Goal: Transaction & Acquisition: Purchase product/service

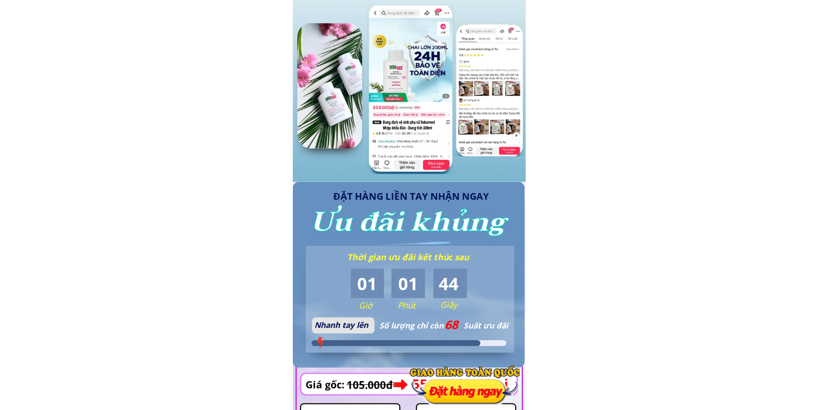
scroll to position [1165, 0]
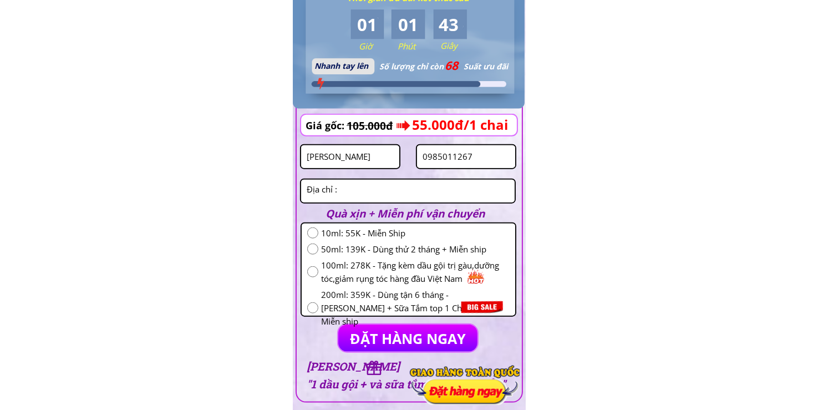
click at [366, 156] on input "[PERSON_NAME]" at bounding box center [350, 156] width 93 height 23
click at [389, 188] on textarea at bounding box center [408, 191] width 208 height 23
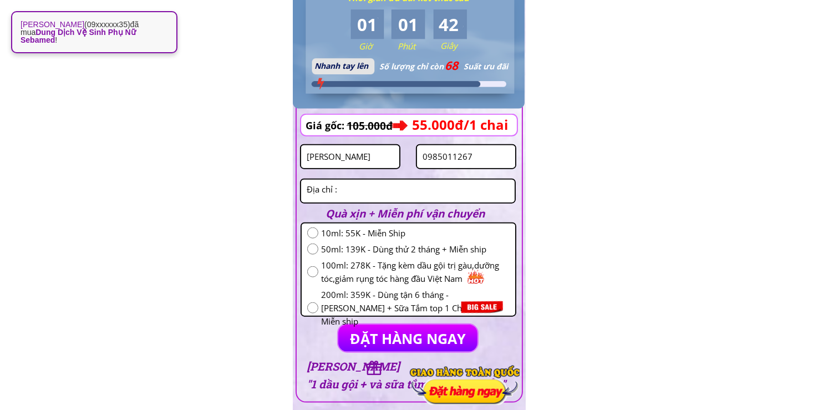
paste textarea "Cầu cả cổ loa đông ah [GEOGRAPHIC_DATA]"
type textarea "Cầu cả cổ loa đông ah [GEOGRAPHIC_DATA]"
click at [309, 230] on input "radio" at bounding box center [312, 232] width 11 height 11
radio input "true"
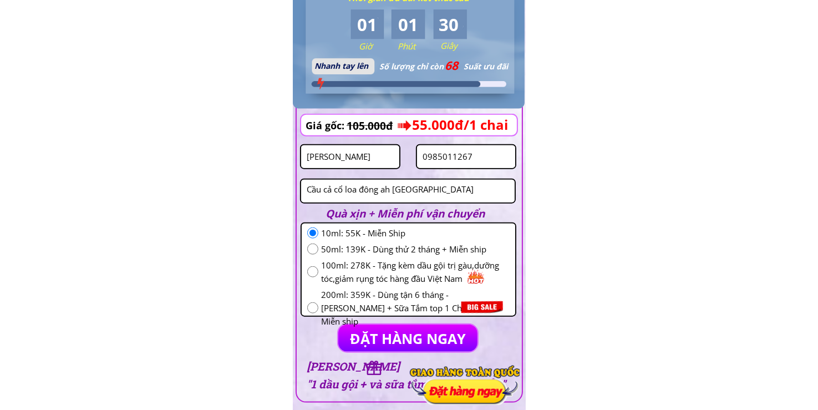
click at [488, 161] on input "0985011267" at bounding box center [466, 156] width 93 height 23
paste input "364970175"
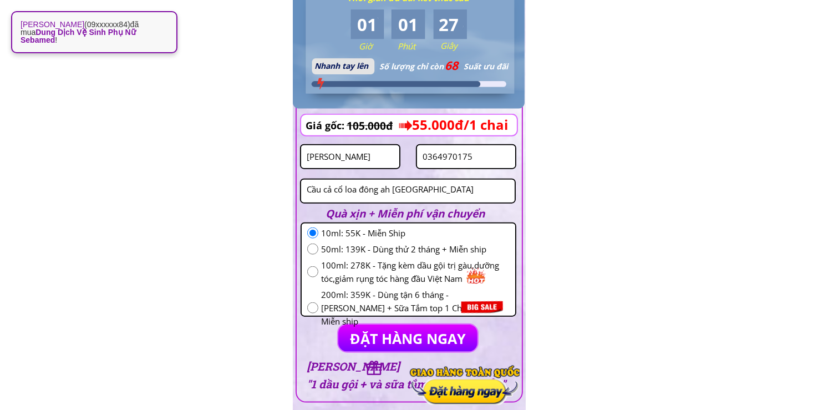
type input "0364970175"
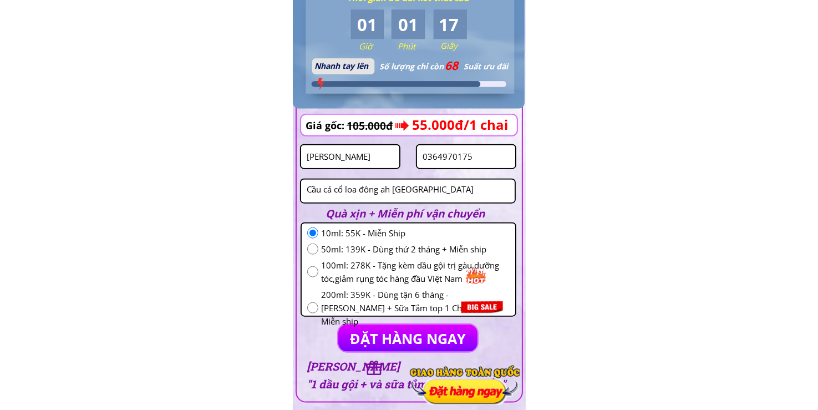
click at [353, 164] on form "ĐẶT HÀNG NGAY Yen Yen 0364970175 Cầu cả cổ loa đông ah hà noi 10ml: 55K - Miễn …" at bounding box center [408, 236] width 216 height 234
click at [353, 164] on input "[PERSON_NAME]" at bounding box center [350, 156] width 93 height 23
click at [355, 162] on input "[PERSON_NAME]" at bounding box center [350, 156] width 93 height 23
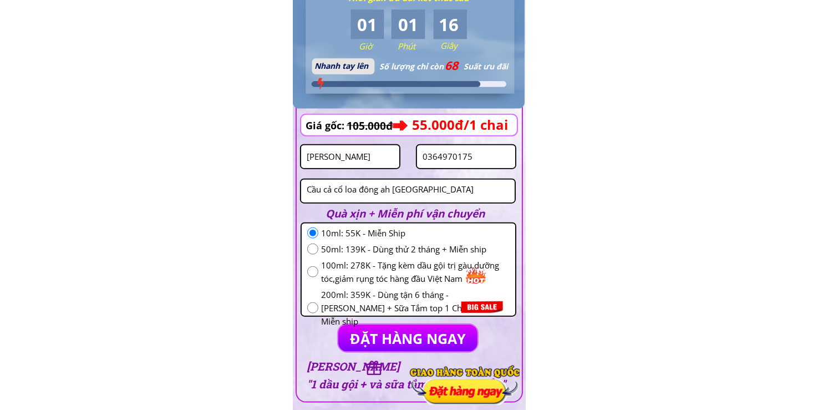
paste input "[PERSON_NAME]"
type input "[PERSON_NAME]"
click at [411, 326] on p "ĐẶT HÀNG NGAY" at bounding box center [407, 338] width 139 height 27
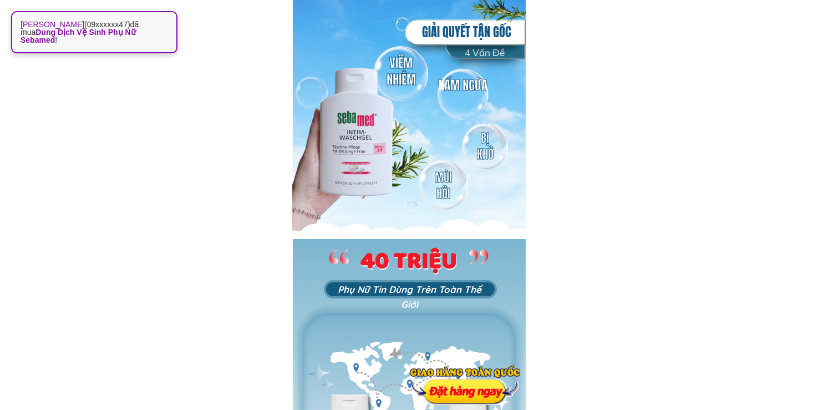
scroll to position [0, 0]
